Goal: Information Seeking & Learning: Learn about a topic

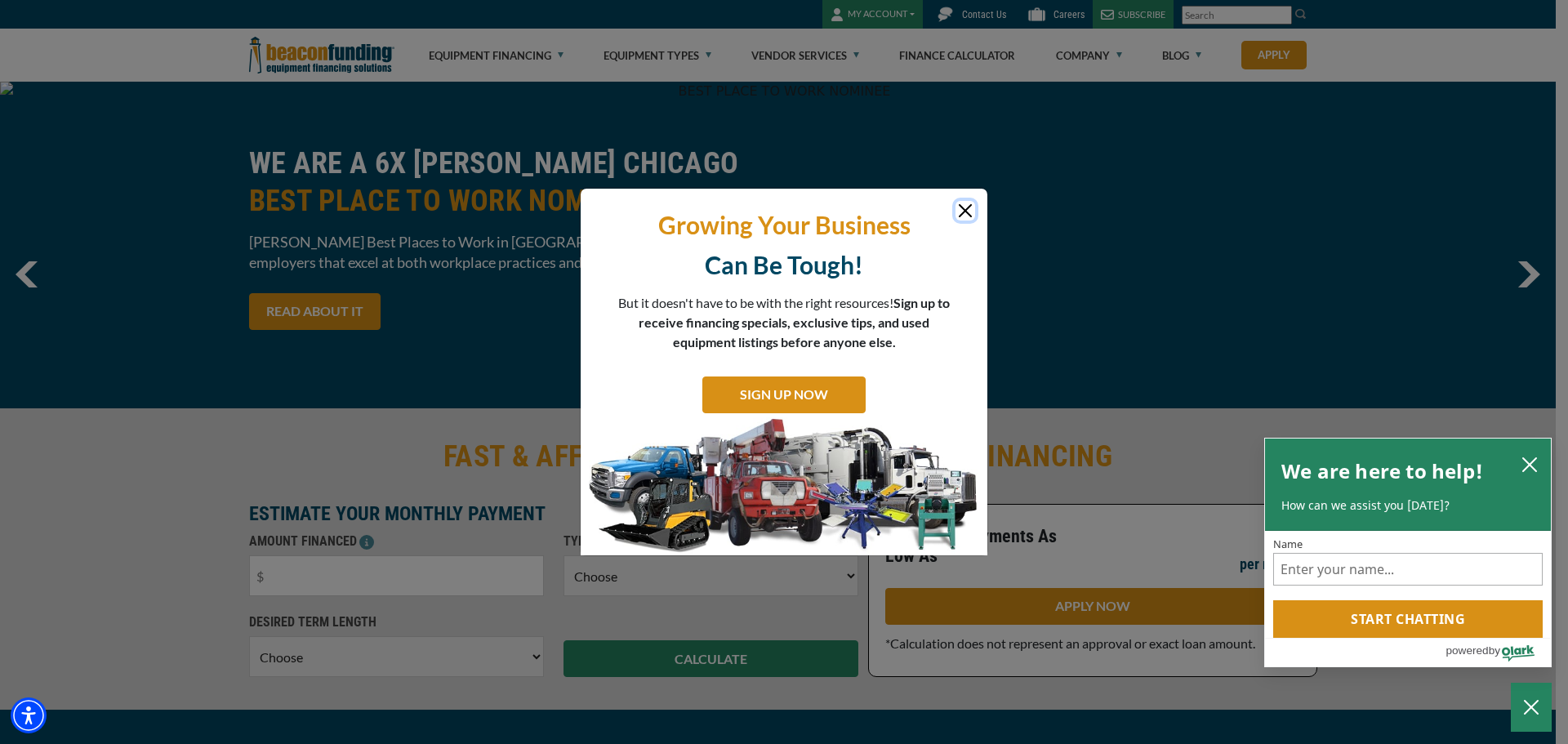
click at [966, 209] on button "Close" at bounding box center [965, 210] width 19 height 19
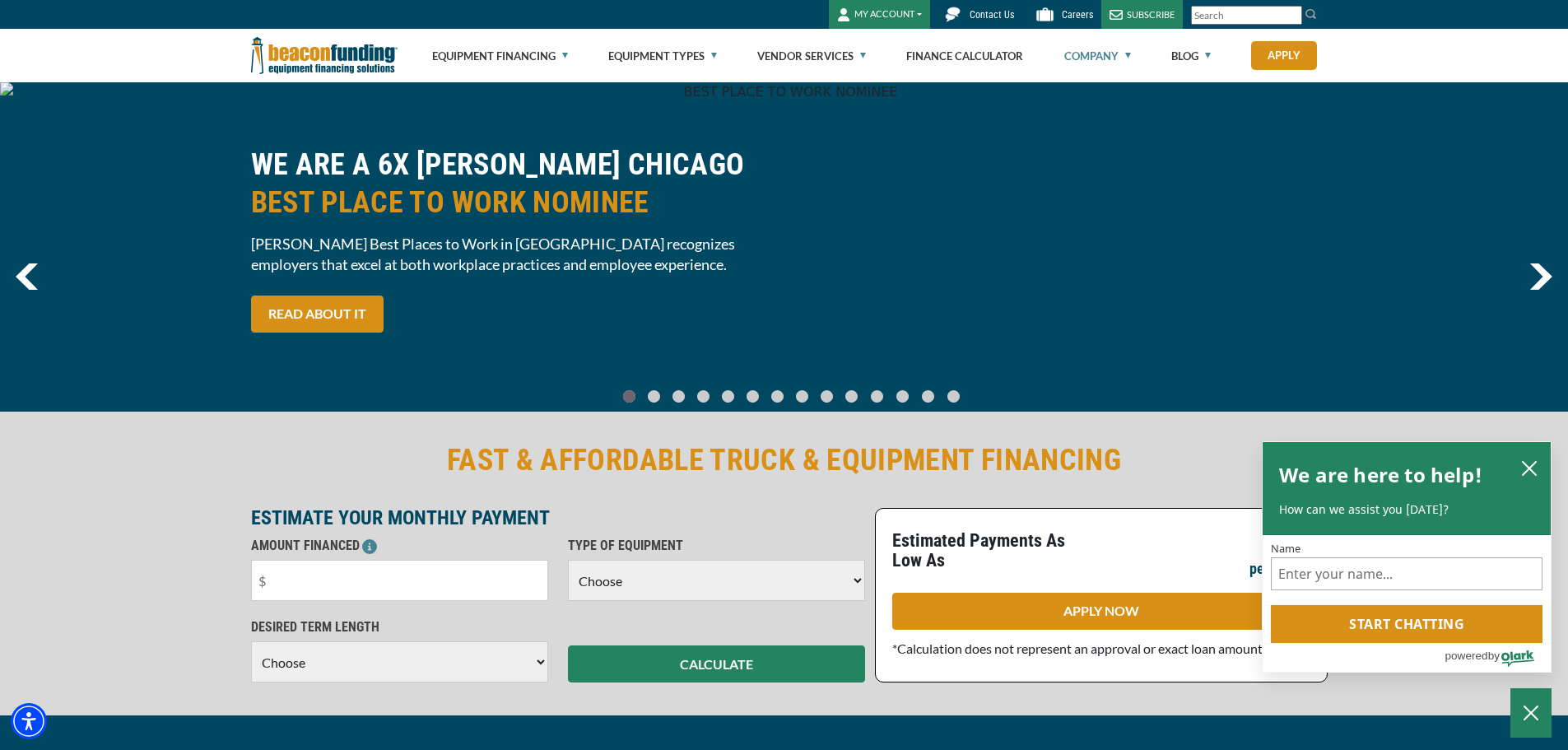
click at [1097, 58] on link "Company" at bounding box center [1098, 56] width 66 height 53
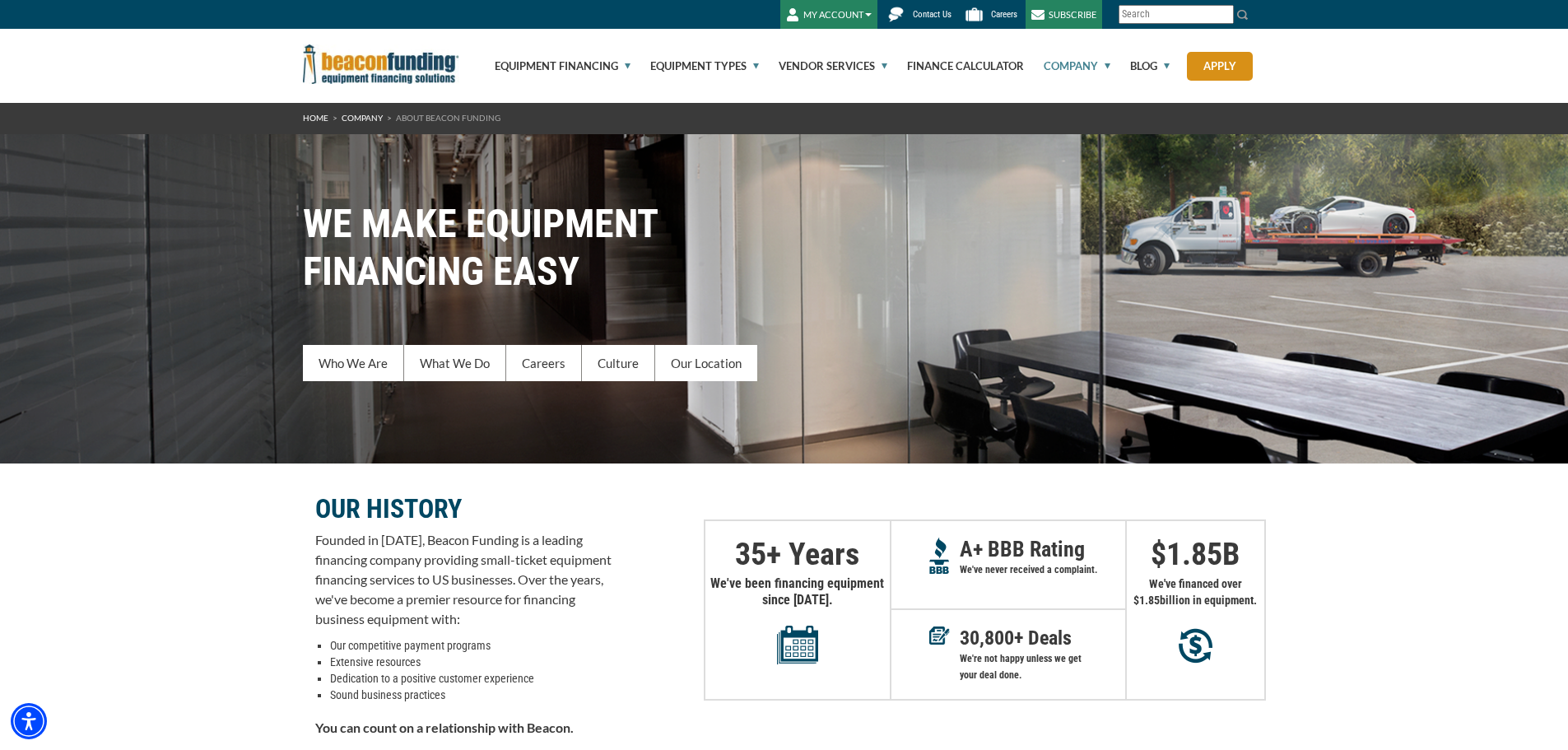
click at [420, 601] on p "Founded in [DATE], Beacon Funding is a leading financing company providing smal…" at bounding box center [463, 580] width 296 height 99
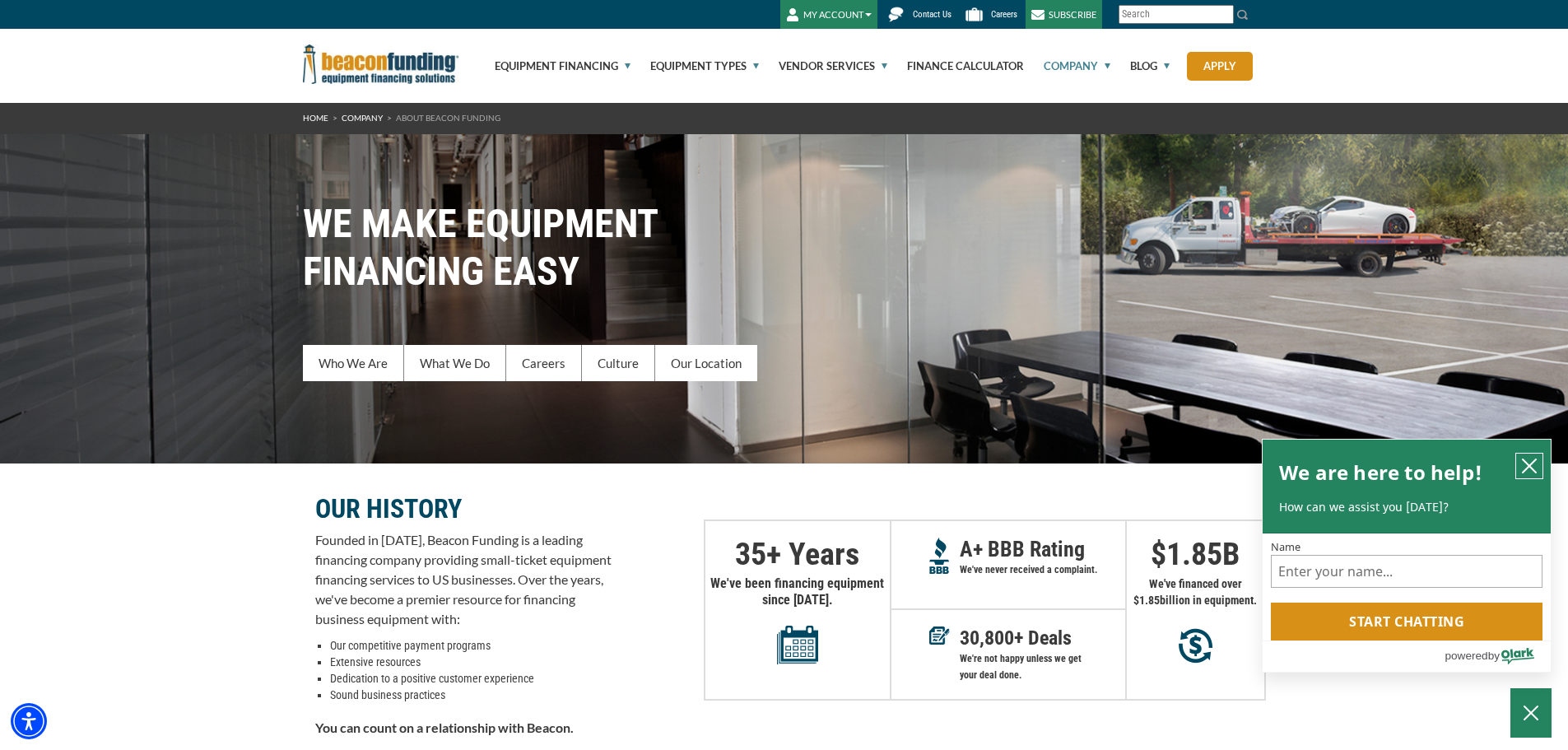
click at [1522, 467] on icon "close chatbox" at bounding box center [1529, 465] width 16 height 16
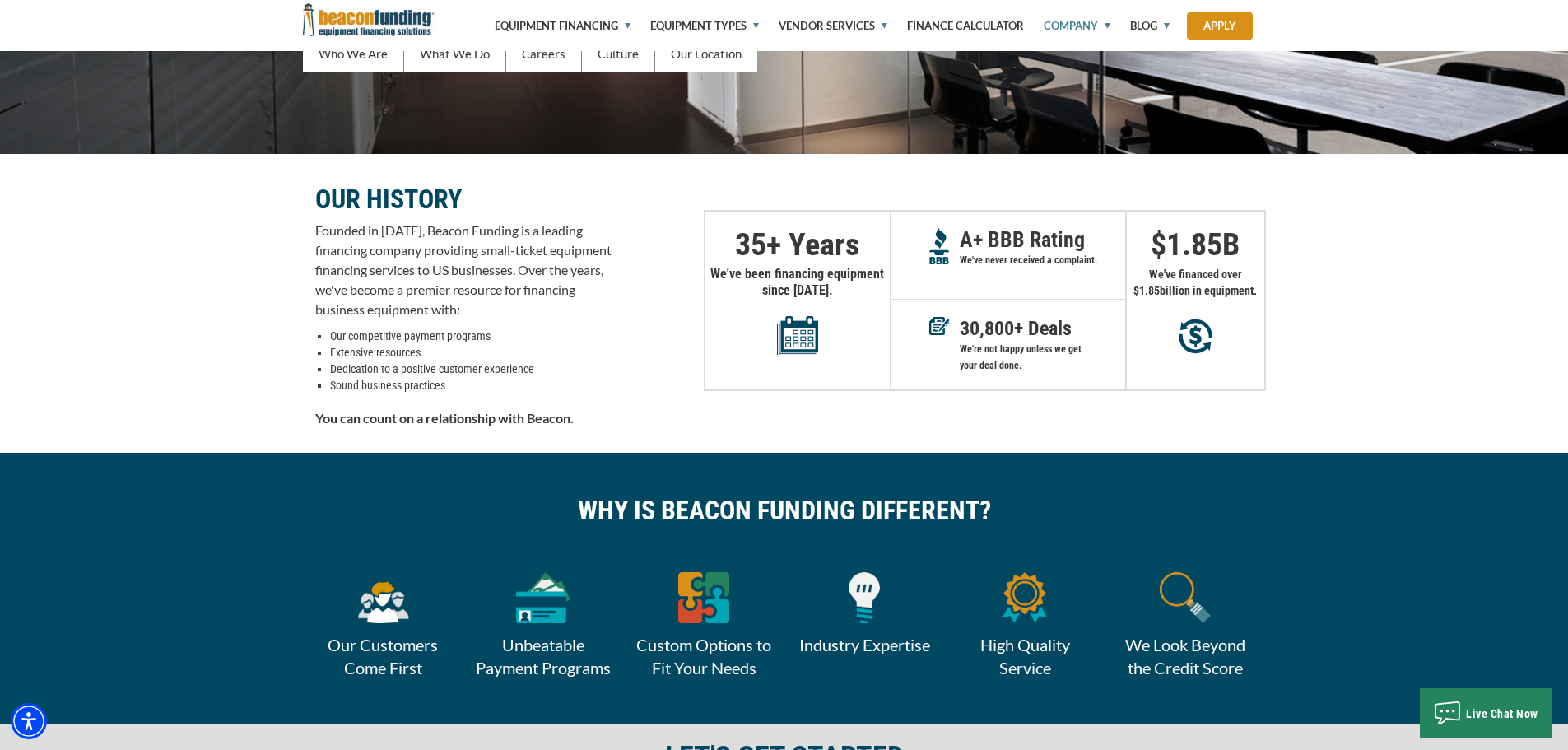
scroll to position [329, 0]
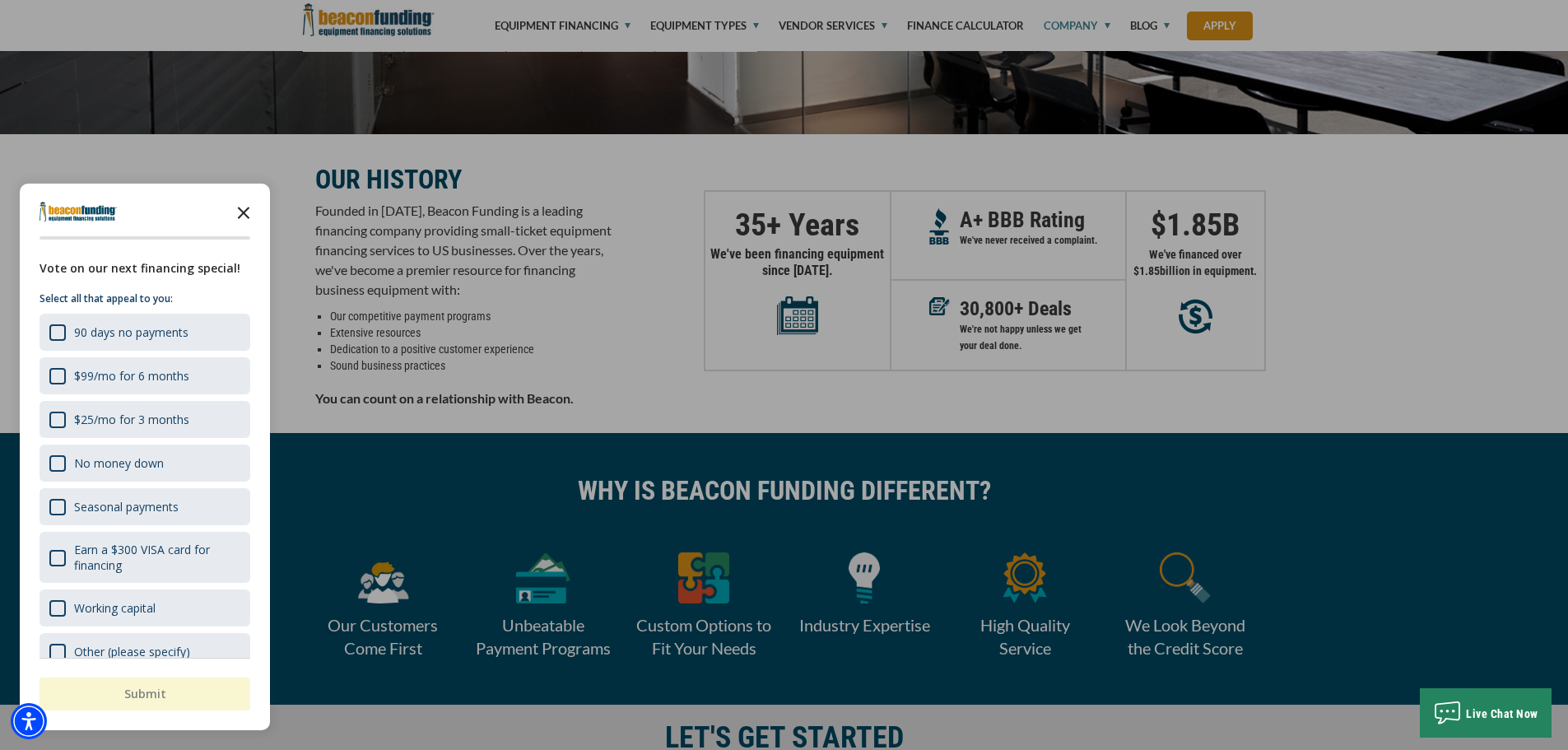
click at [239, 209] on polygon "Close the survey" at bounding box center [244, 213] width 12 height 12
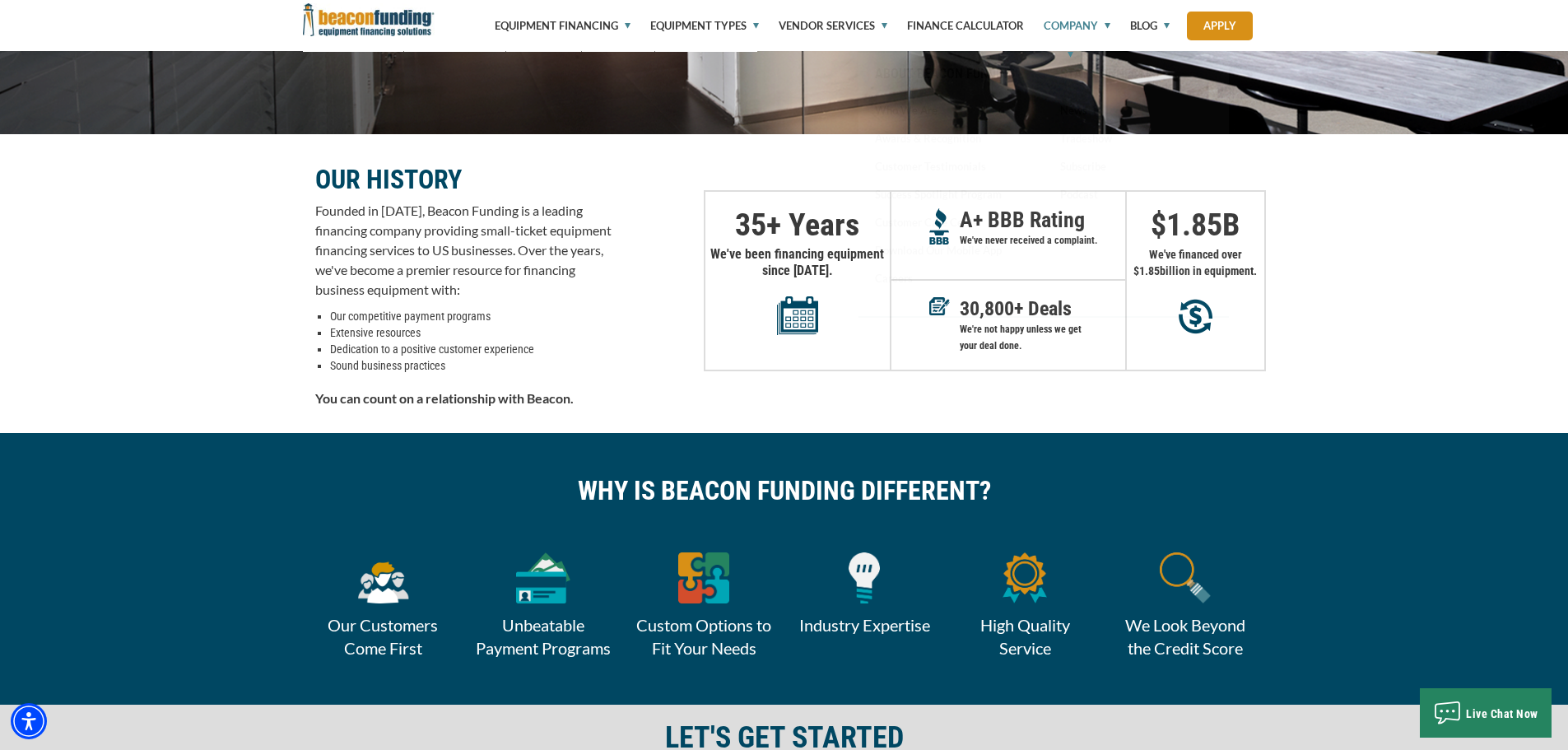
click at [1078, 31] on link "Company" at bounding box center [1067, 26] width 86 height 51
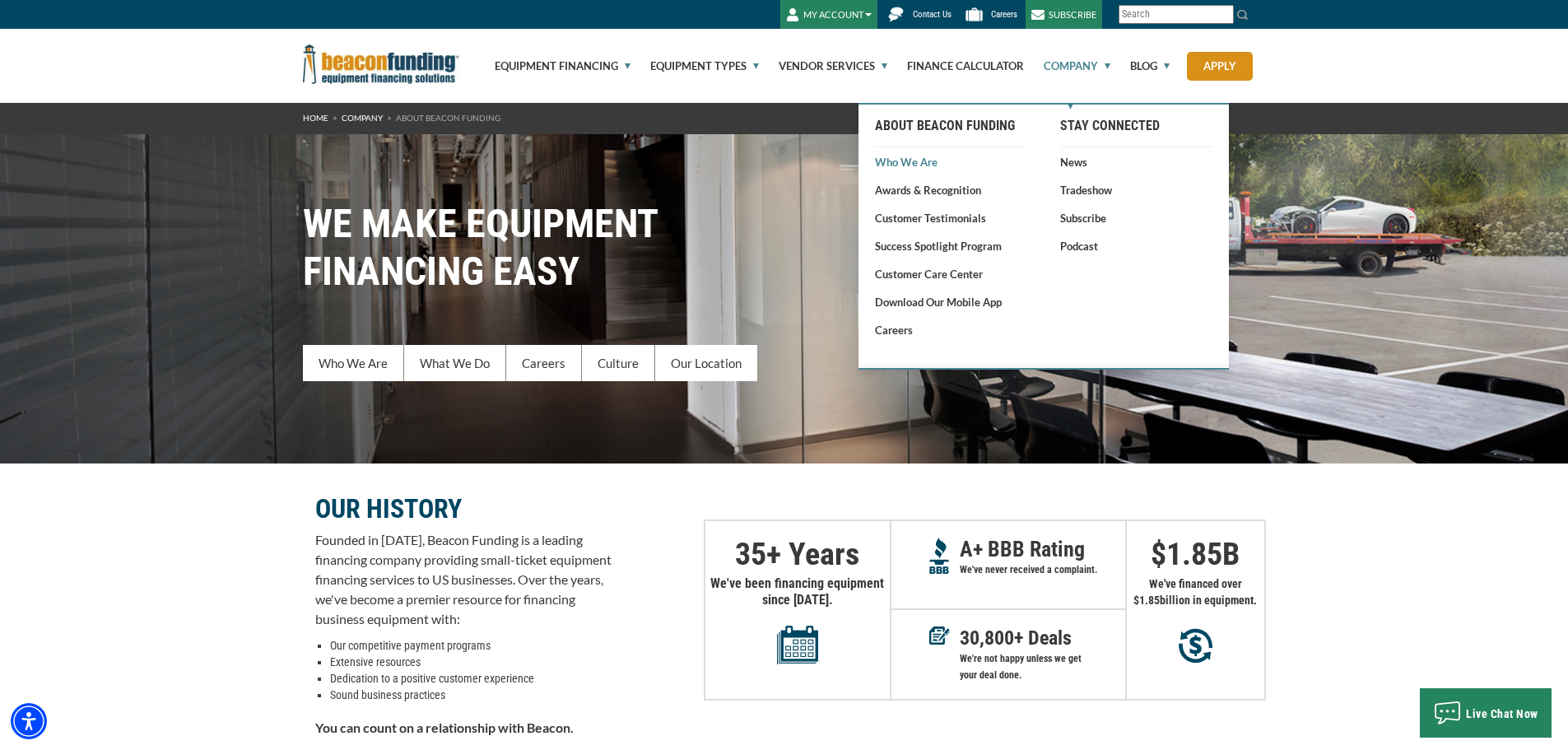
click at [905, 168] on link "Who We Are" at bounding box center [951, 162] width 152 height 16
